Goal: Check status: Check status

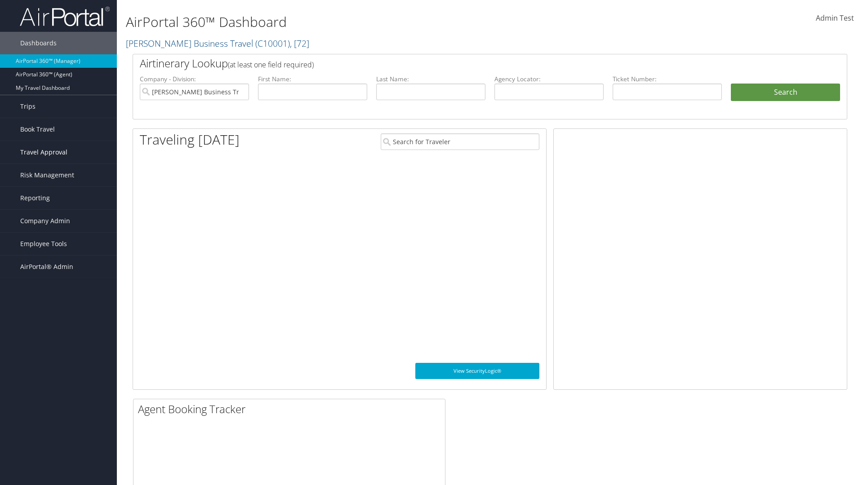
click at [58, 152] on span "Travel Approval" at bounding box center [43, 152] width 47 height 22
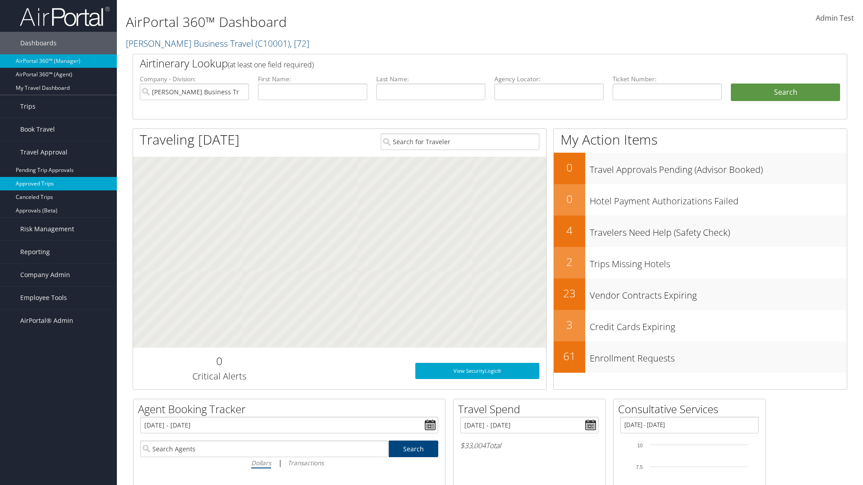
click at [58, 184] on link "Approved Trips" at bounding box center [58, 183] width 117 height 13
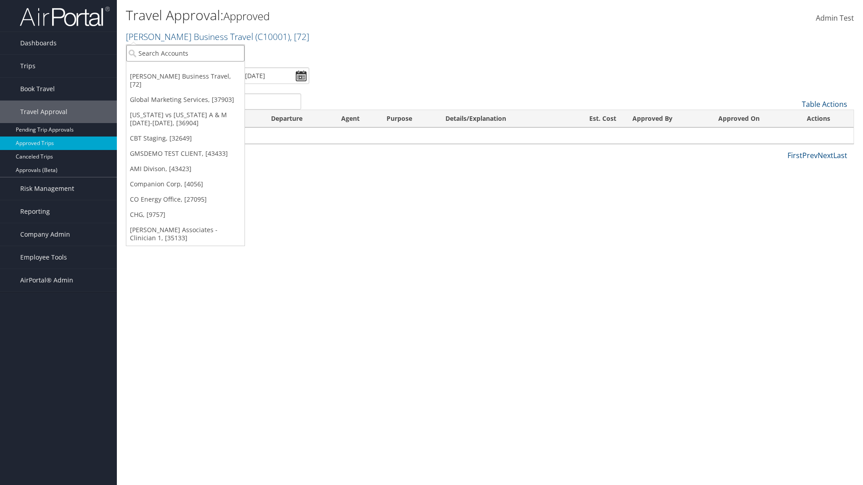
click at [185, 53] on input "search" at bounding box center [185, 53] width 118 height 17
type input "[PERSON_NAME] Business Travel"
click at [198, 78] on div "Account" at bounding box center [197, 78] width 153 height 8
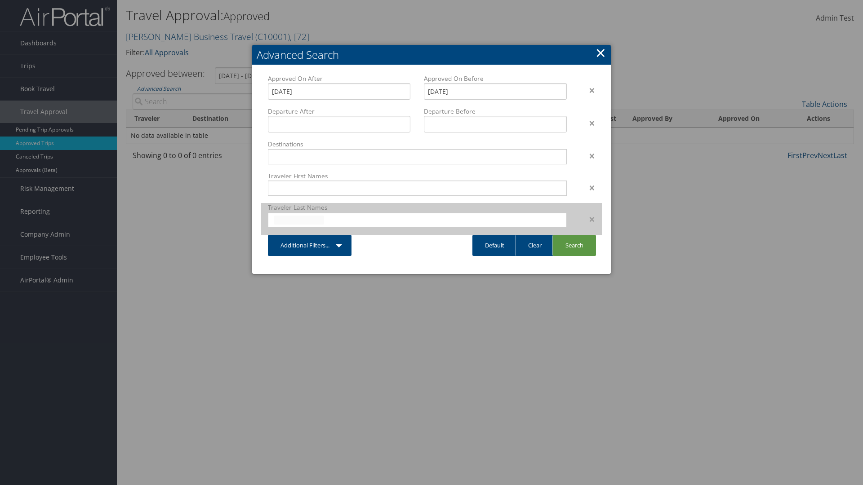
click at [299, 220] on input "text" at bounding box center [299, 220] width 50 height 9
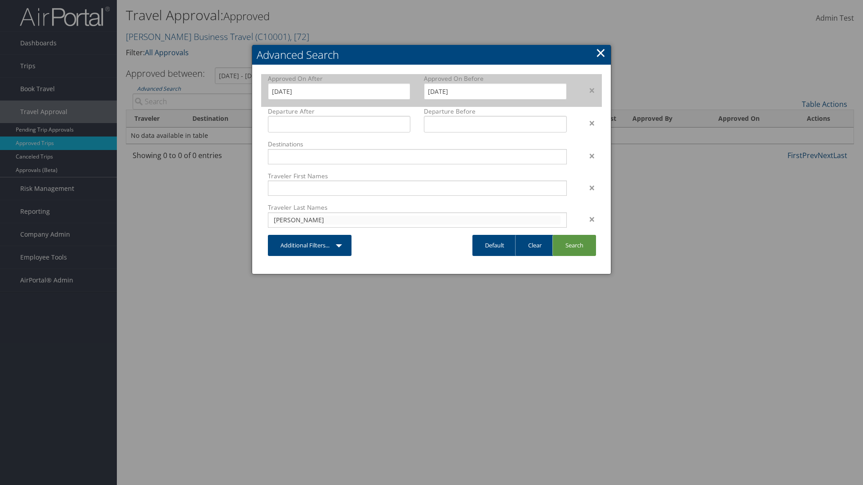
type input "cameron"
click at [339, 91] on input "8/1/2025" at bounding box center [339, 91] width 142 height 17
type input "cameron"
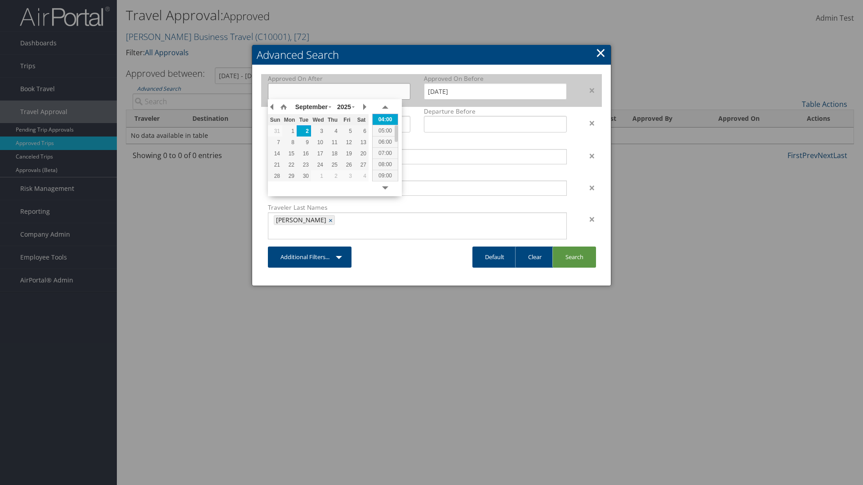
type input "19/03/2021"
